Goal: Check status: Check status

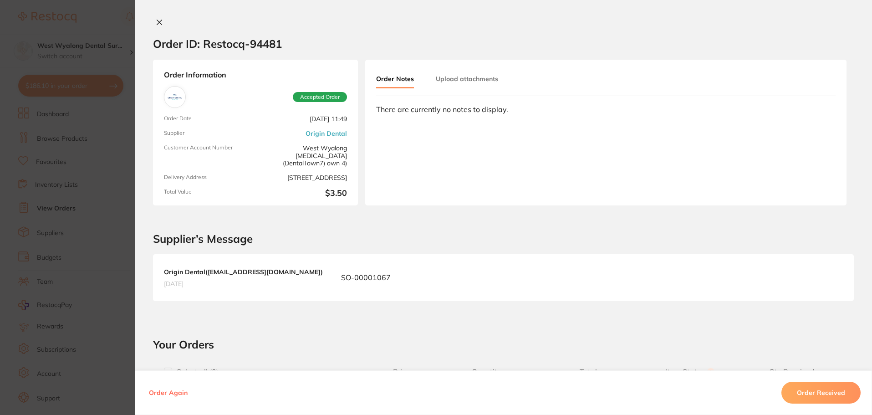
click at [157, 23] on icon at bounding box center [159, 22] width 5 height 5
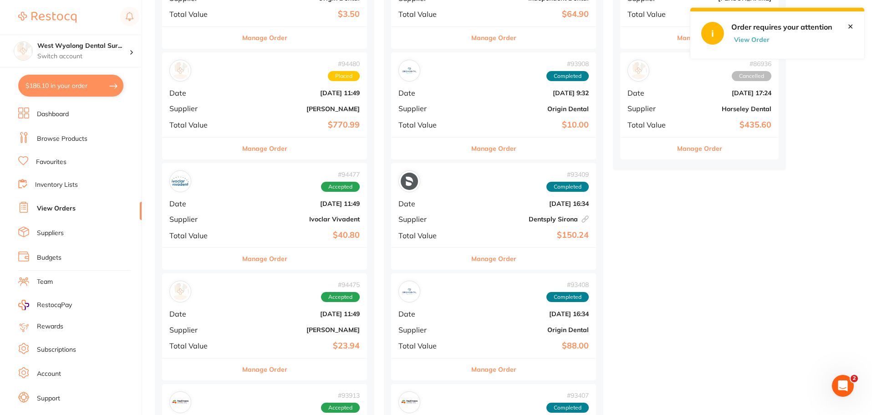
scroll to position [410, 0]
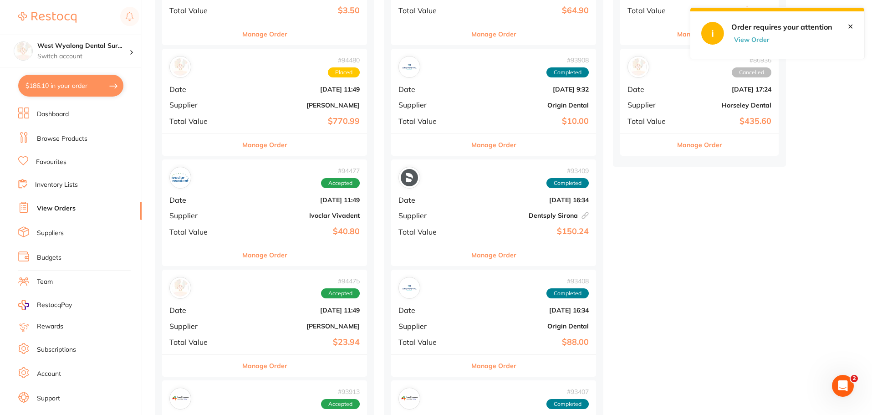
click at [467, 212] on b "Dentsply Sirona This order has been placed with your online account on Dentsply…" at bounding box center [528, 215] width 122 height 7
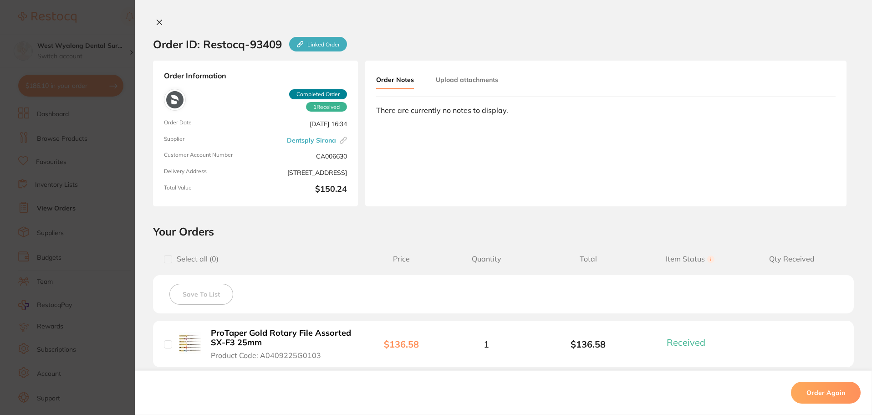
click at [158, 23] on icon at bounding box center [159, 22] width 5 height 5
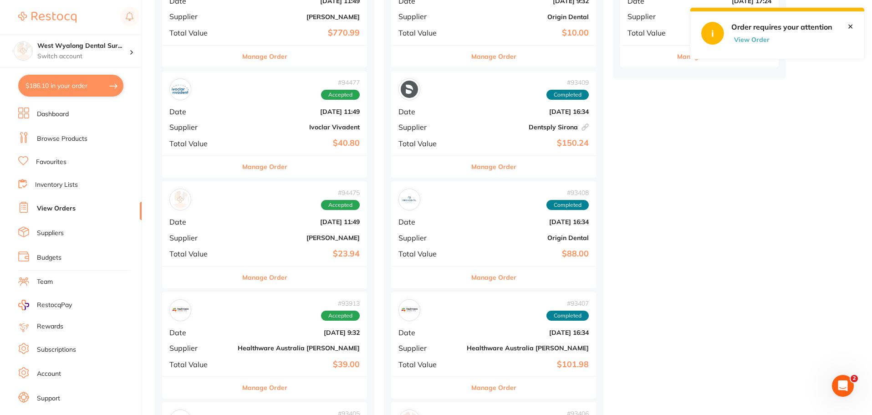
scroll to position [501, 0]
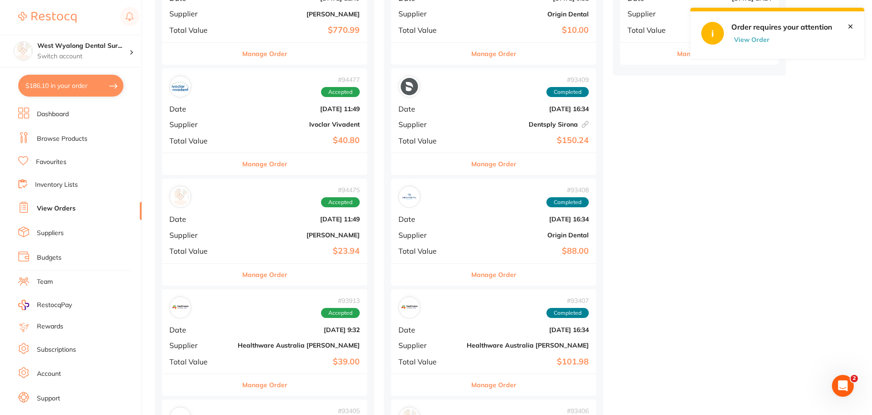
click at [411, 257] on div "# 93408 Completed Date [DATE] 16:34 Supplier Origin Dental Total Value $88.00" at bounding box center [493, 221] width 205 height 84
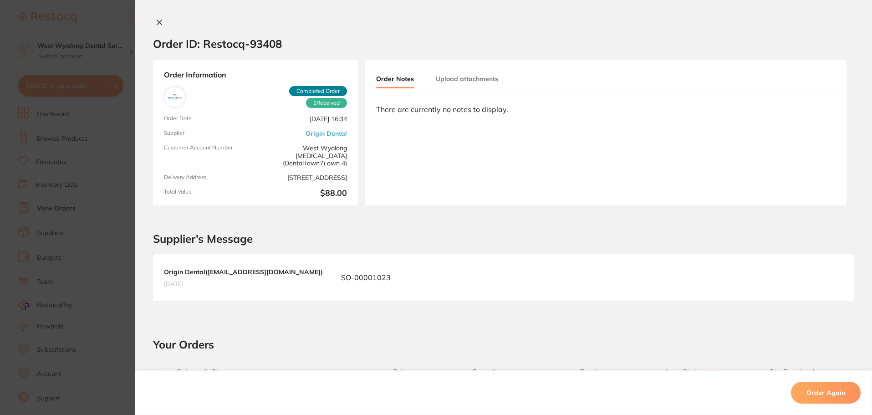
click at [159, 21] on icon at bounding box center [159, 22] width 7 height 7
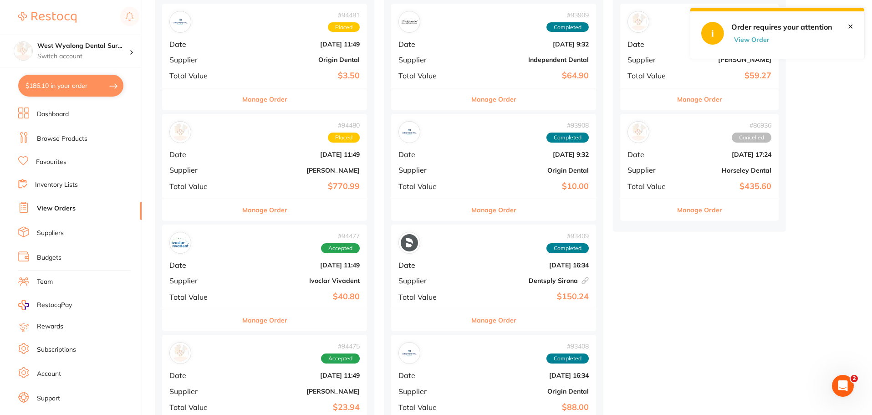
scroll to position [319, 0]
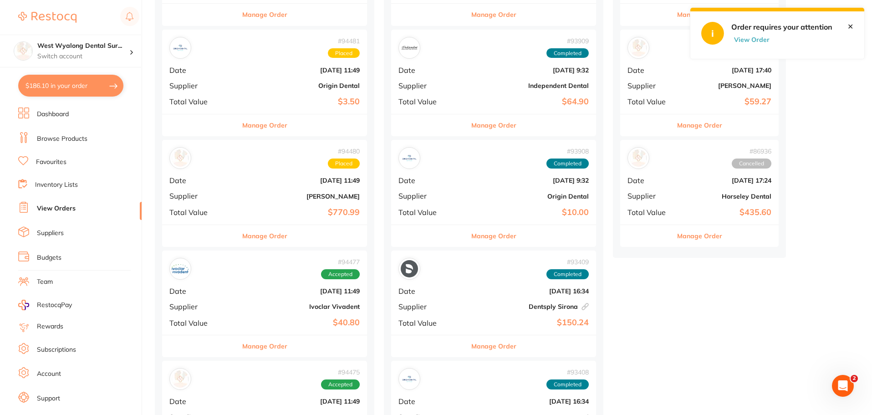
click at [757, 39] on button "View Order" at bounding box center [755, 40] width 46 height 8
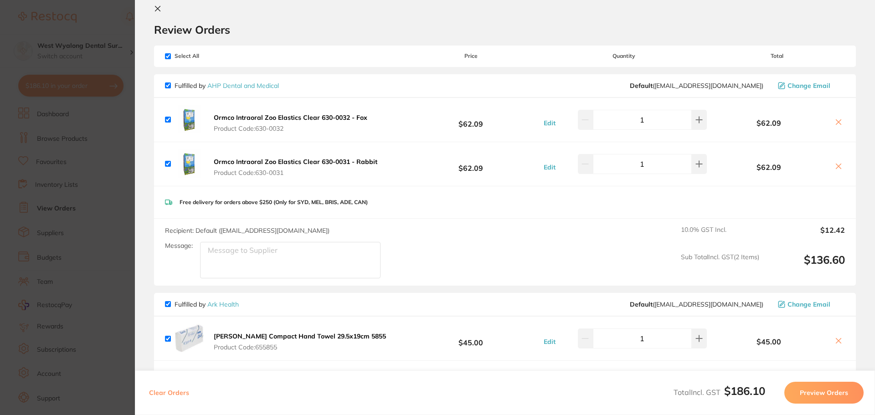
scroll to position [0, 0]
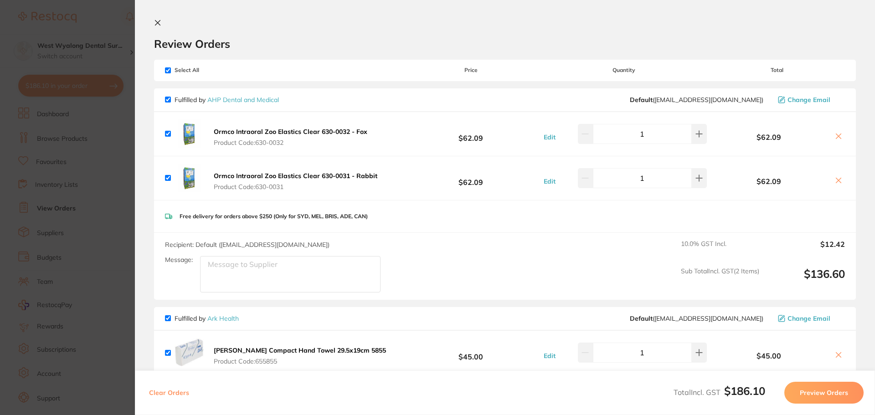
click at [155, 18] on section "Review Orders Your orders are being processed and we will notify you once we ha…" at bounding box center [505, 207] width 740 height 415
drag, startPoint x: 158, startPoint y: 23, endPoint x: 177, endPoint y: 163, distance: 141.6
click at [158, 23] on icon at bounding box center [157, 22] width 5 height 5
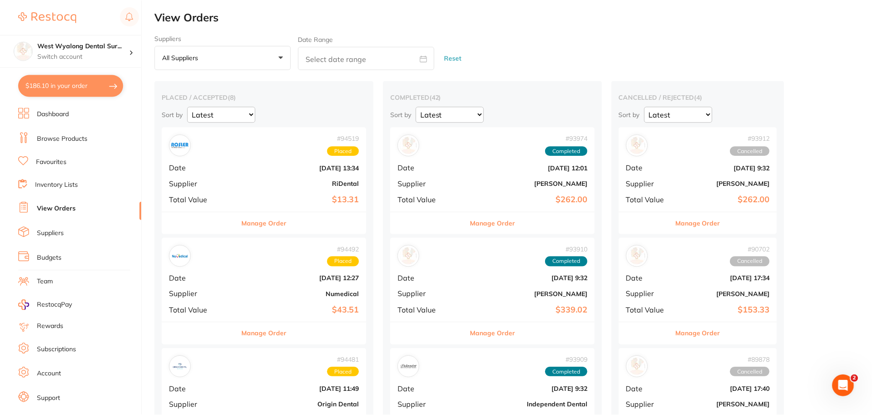
scroll to position [319, 0]
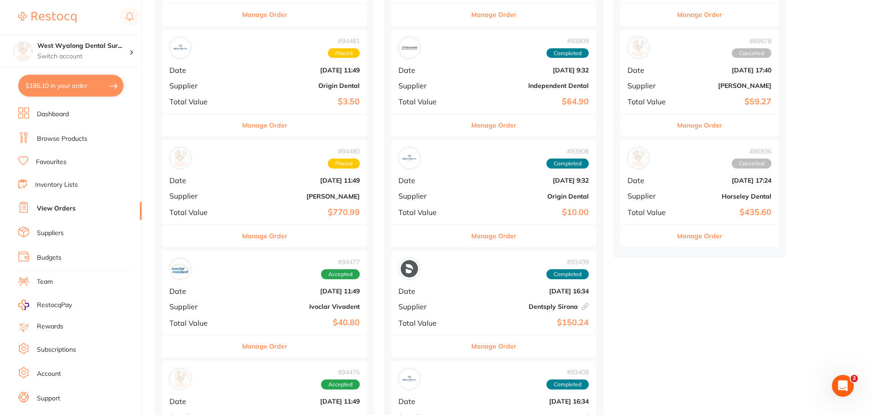
click at [56, 240] on li "Suppliers" at bounding box center [79, 233] width 123 height 14
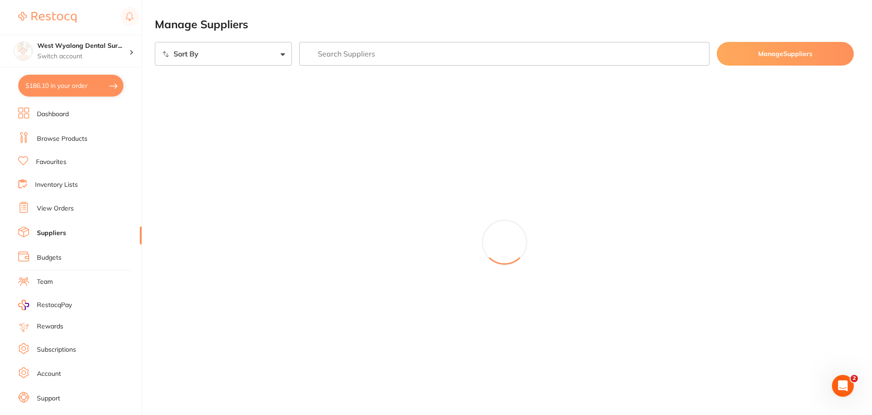
click at [59, 236] on link "Suppliers" at bounding box center [51, 233] width 29 height 9
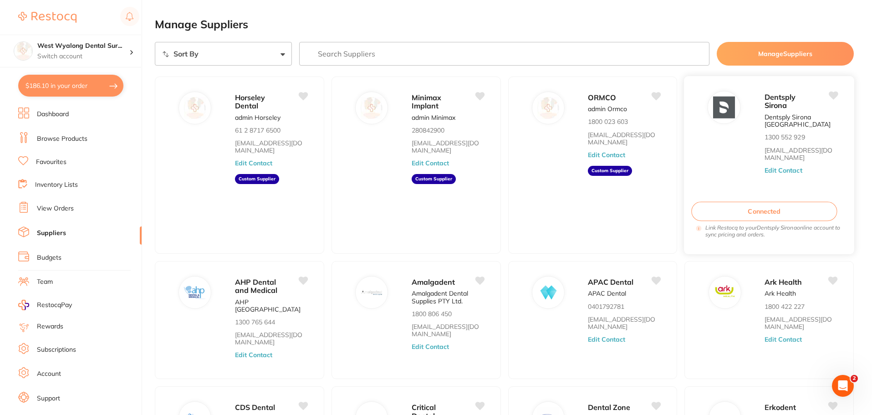
click at [768, 216] on button "Connected" at bounding box center [764, 212] width 146 height 20
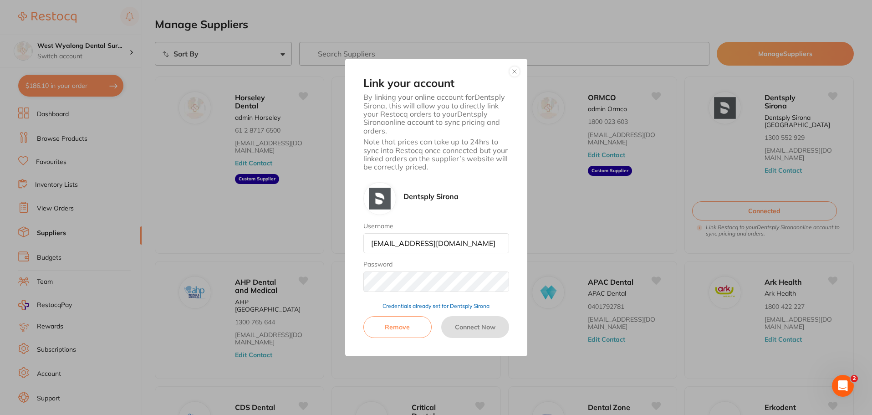
click at [519, 69] on button "button" at bounding box center [514, 71] width 11 height 11
